Goal: Information Seeking & Learning: Check status

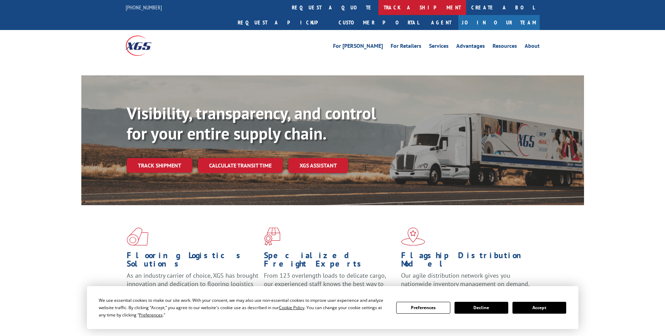
click at [379, 4] on link "track a shipment" at bounding box center [423, 7] width 88 height 15
click at [379, 7] on link "track a shipment" at bounding box center [423, 7] width 88 height 15
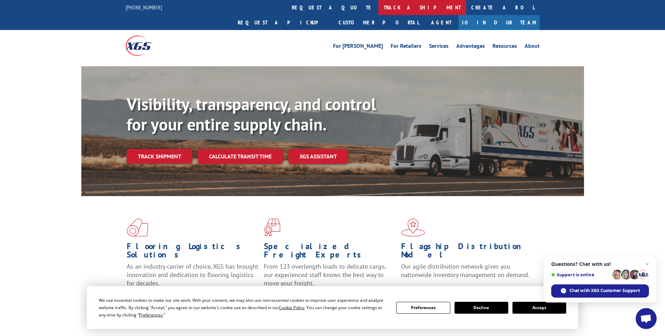
click at [379, 11] on link "track a shipment" at bounding box center [423, 7] width 88 height 15
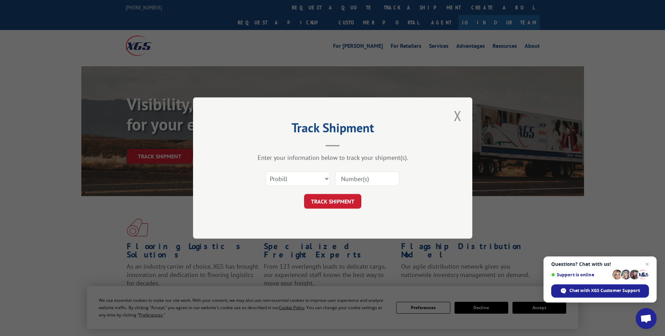
paste input "17224526"
type input "17224526"
click at [329, 200] on button "TRACK SHIPMENT" at bounding box center [332, 201] width 57 height 15
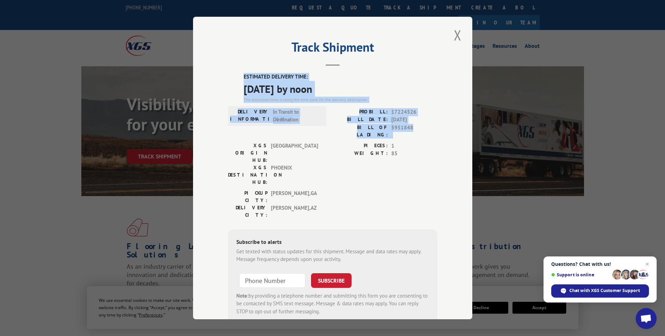
drag, startPoint x: 237, startPoint y: 76, endPoint x: 421, endPoint y: 126, distance: 190.4
click at [421, 126] on div "ESTIMATED DELIVERY TIME: [DATE] by noon The estimated time is using the time zo…" at bounding box center [333, 198] width 210 height 251
copy div "ESTIMATED DELIVERY TIME: [DATE] by noon The estimated time is using the time zo…"
